Goal: Use online tool/utility: Utilize a website feature to perform a specific function

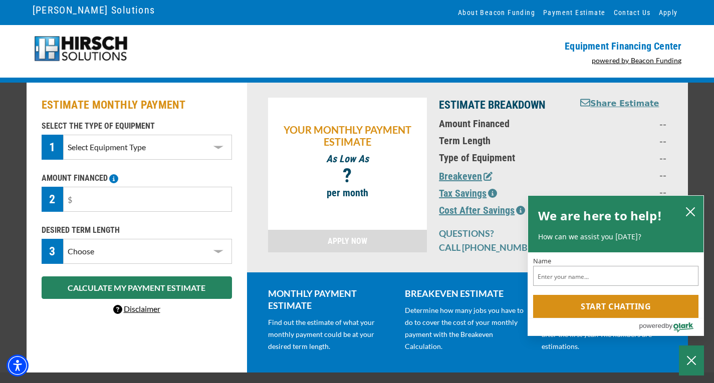
click at [223, 146] on select "Select Equipment Type DTG Printing Embroidery Screen Printing Software and Auto…" at bounding box center [147, 147] width 168 height 25
select select "1"
click at [63, 135] on select "Select Equipment Type DTG Printing Embroidery Screen Printing Software and Auto…" at bounding box center [147, 147] width 168 height 25
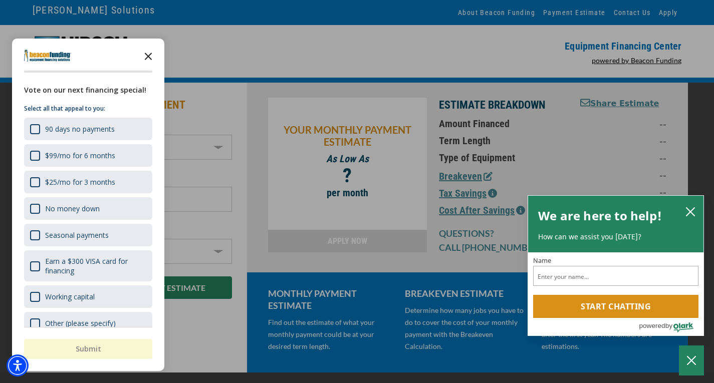
click at [146, 56] on icon "Close the survey" at bounding box center [148, 56] width 20 height 20
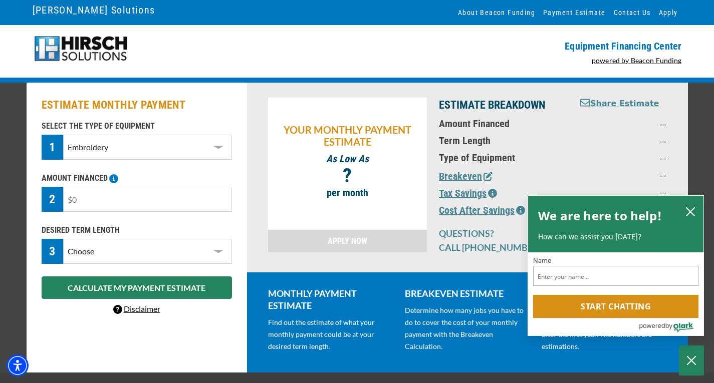
click at [188, 196] on input "text" at bounding box center [147, 199] width 168 height 25
click at [219, 253] on select "Choose 36 Months 48 Months 60 Months" at bounding box center [147, 251] width 168 height 25
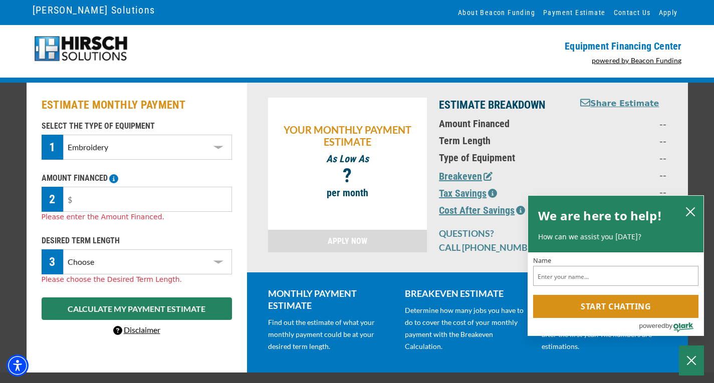
select select "60"
click at [63, 250] on select "Choose 36 Months 48 Months 60 Months" at bounding box center [147, 262] width 168 height 25
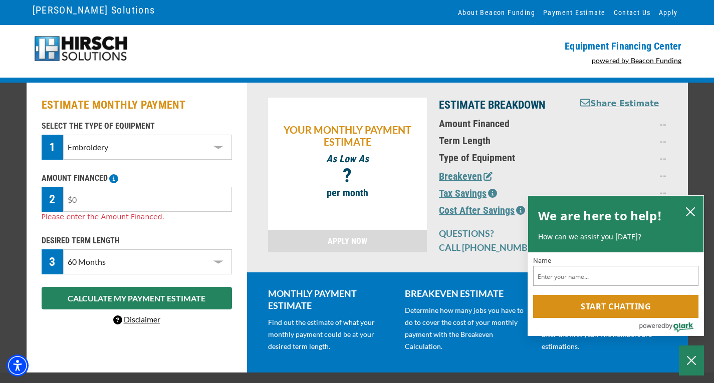
click at [142, 198] on input "text" at bounding box center [147, 199] width 168 height 25
type input "$35,000"
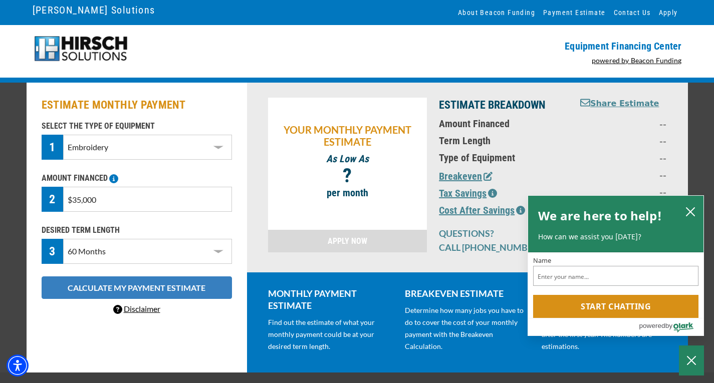
click at [137, 293] on button "CALCULATE MY PAYMENT ESTIMATE" at bounding box center [137, 288] width 190 height 23
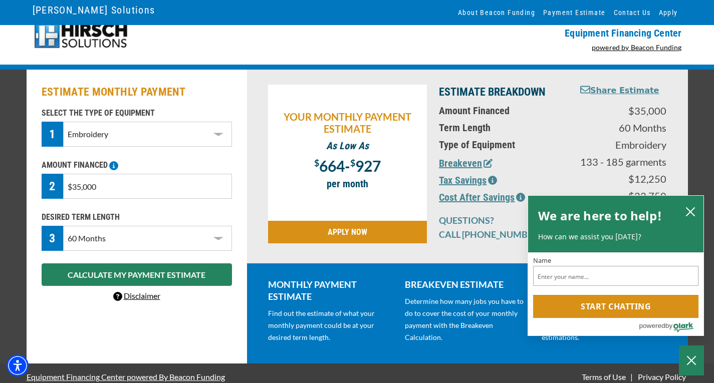
scroll to position [21, 0]
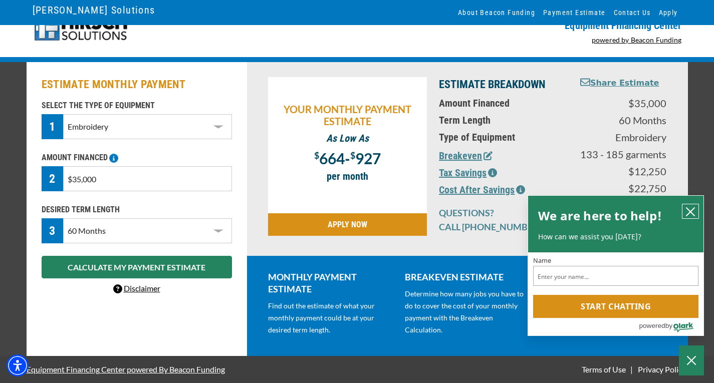
click at [686, 208] on icon "close chatbox" at bounding box center [690, 212] width 10 height 10
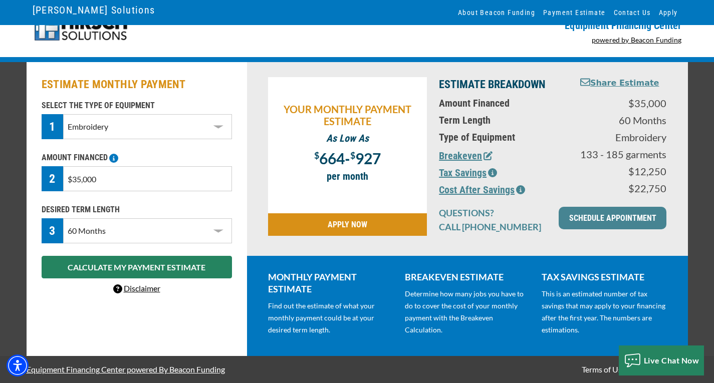
click at [486, 157] on icon "button" at bounding box center [487, 155] width 9 height 9
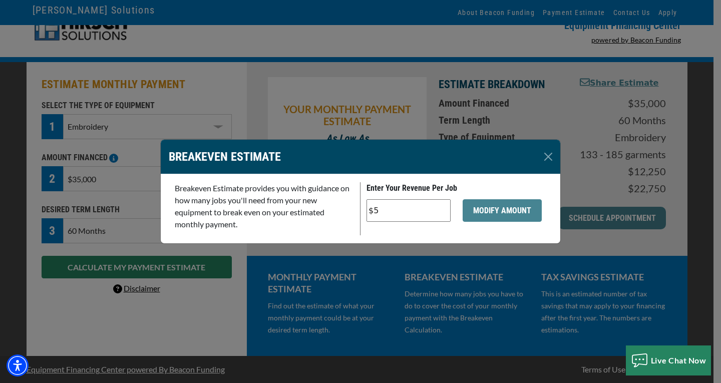
drag, startPoint x: 373, startPoint y: 210, endPoint x: 385, endPoint y: 212, distance: 11.7
click at [385, 212] on input "$5" at bounding box center [409, 210] width 84 height 23
type input "$8"
click at [479, 212] on button "MODIFY AMOUNT" at bounding box center [502, 210] width 79 height 23
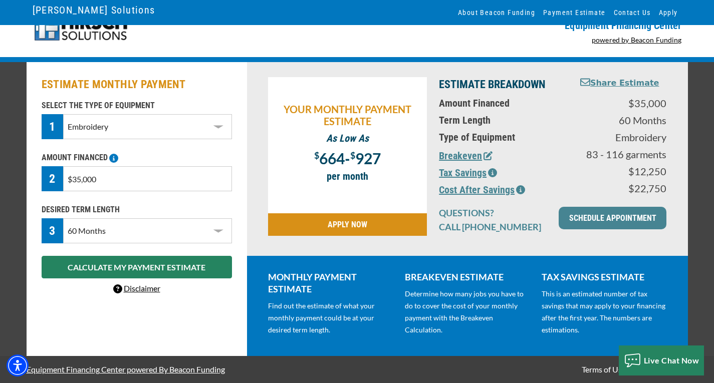
drag, startPoint x: 111, startPoint y: 181, endPoint x: 62, endPoint y: 181, distance: 48.6
click at [62, 181] on div "2 $35,000" at bounding box center [137, 178] width 190 height 25
type input "$17,000"
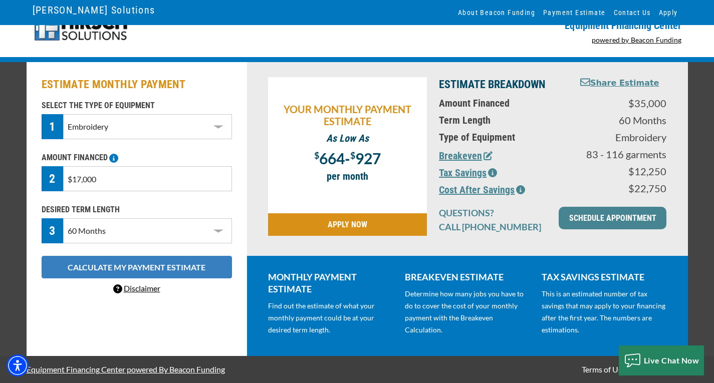
click at [123, 267] on button "CALCULATE MY PAYMENT ESTIMATE" at bounding box center [137, 267] width 190 height 23
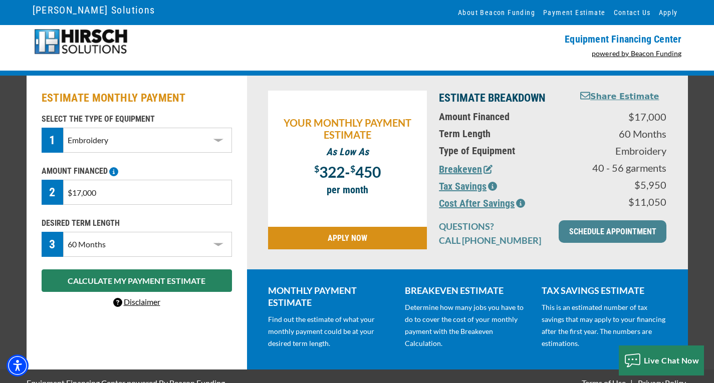
scroll to position [0, 0]
